Goal: Check status: Check status

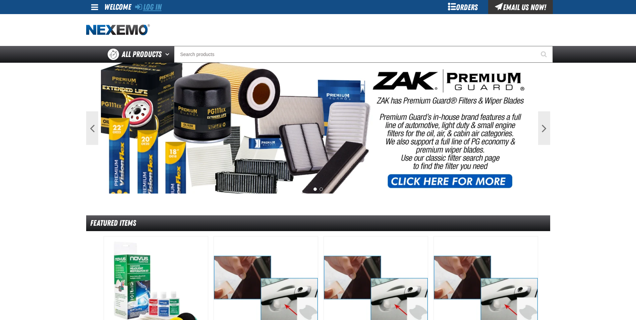
click at [155, 8] on link "Log In" at bounding box center [148, 6] width 26 height 9
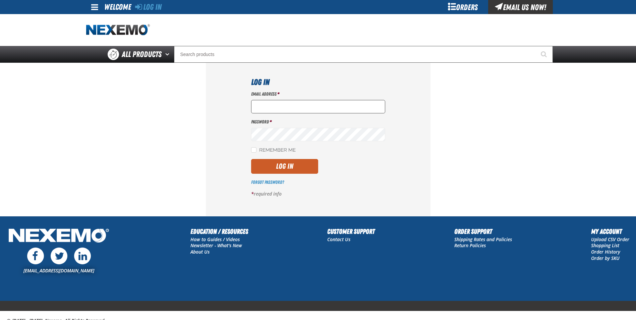
click at [273, 107] on input "Email Address *" at bounding box center [318, 106] width 134 height 13
type input "[EMAIL_ADDRESS][DOMAIN_NAME]"
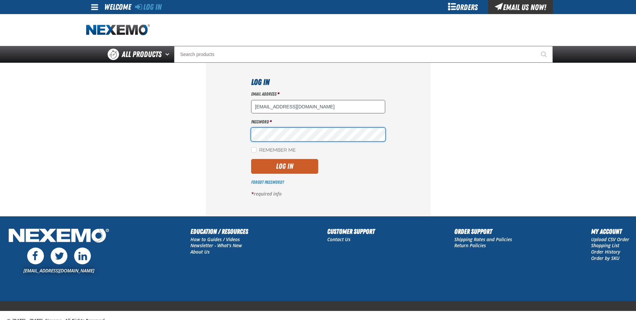
click at [251, 159] on button "Log In" at bounding box center [284, 166] width 67 height 15
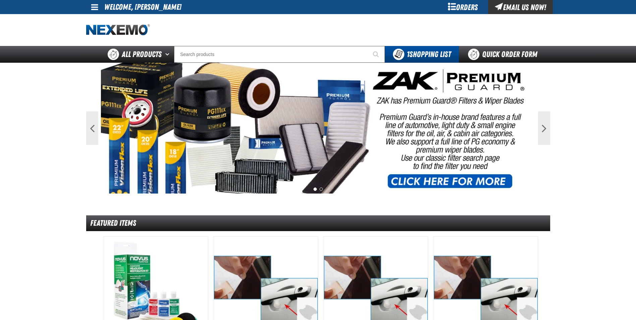
click at [95, 8] on span at bounding box center [94, 7] width 7 height 8
click at [98, 18] on link "My Account My Account" at bounding box center [104, 20] width 30 height 6
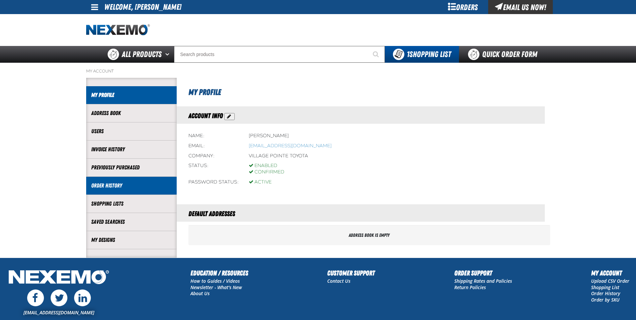
click at [113, 190] on li "Order History" at bounding box center [131, 186] width 91 height 18
click at [113, 186] on link "Order History" at bounding box center [131, 186] width 80 height 8
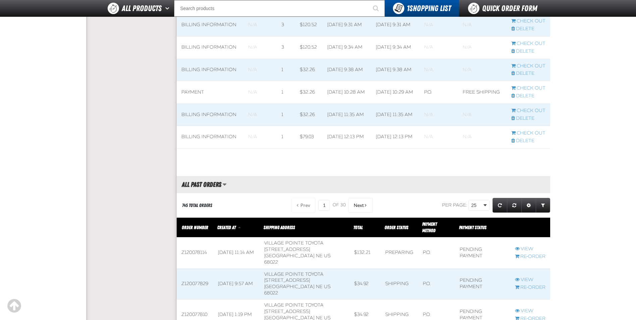
scroll to position [670, 0]
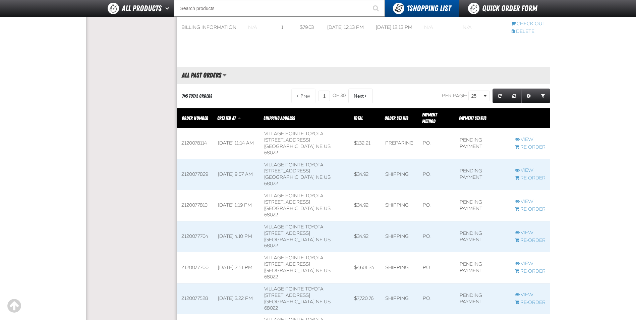
click at [195, 221] on span at bounding box center [195, 236] width 37 height 31
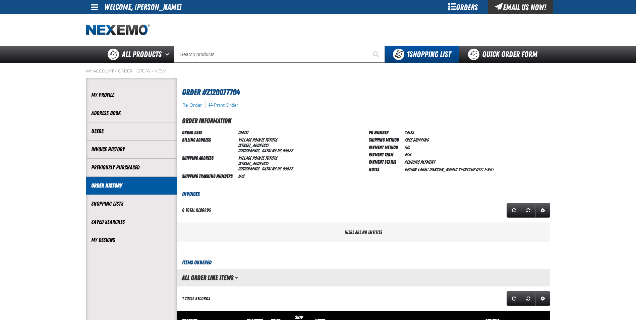
scroll to position [0, 0]
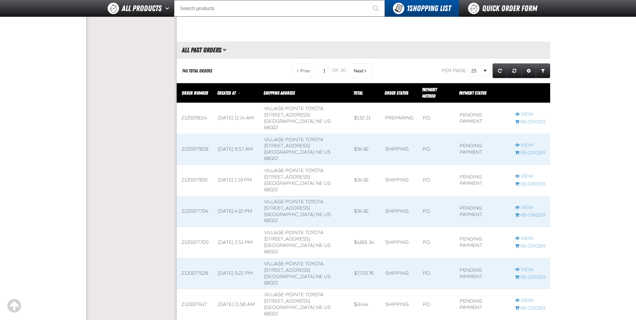
scroll to position [670, 0]
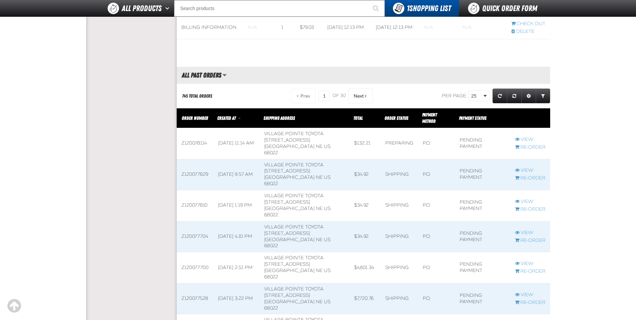
click at [194, 190] on span at bounding box center [195, 205] width 37 height 31
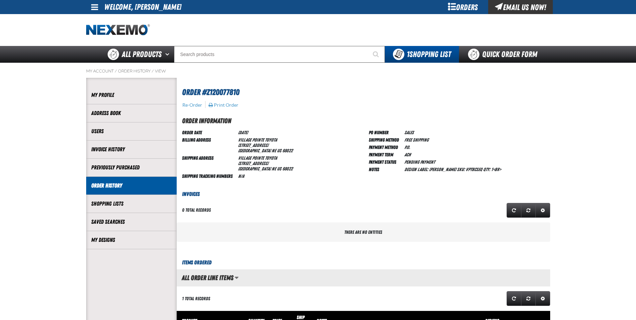
scroll to position [0, 0]
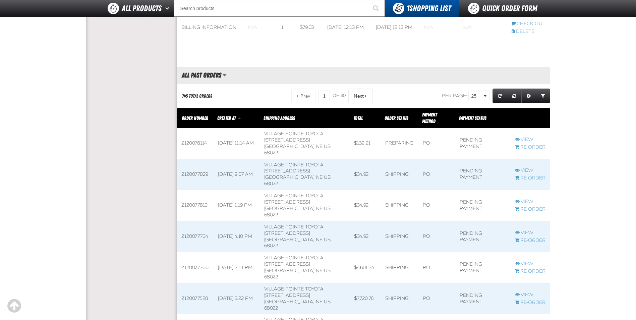
scroll to position [0, 0]
click at [195, 159] on span at bounding box center [195, 174] width 37 height 31
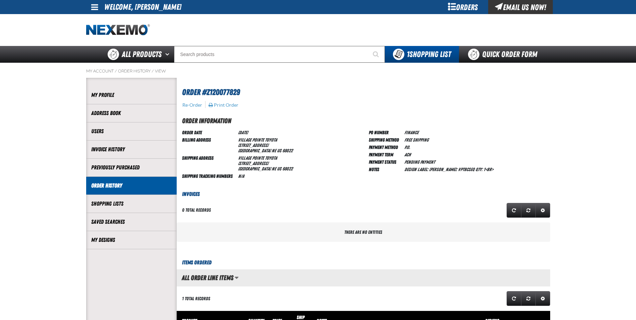
scroll to position [0, 0]
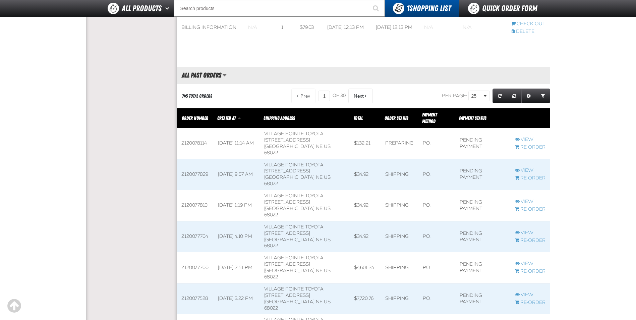
scroll to position [0, 0]
